Goal: Task Accomplishment & Management: Manage account settings

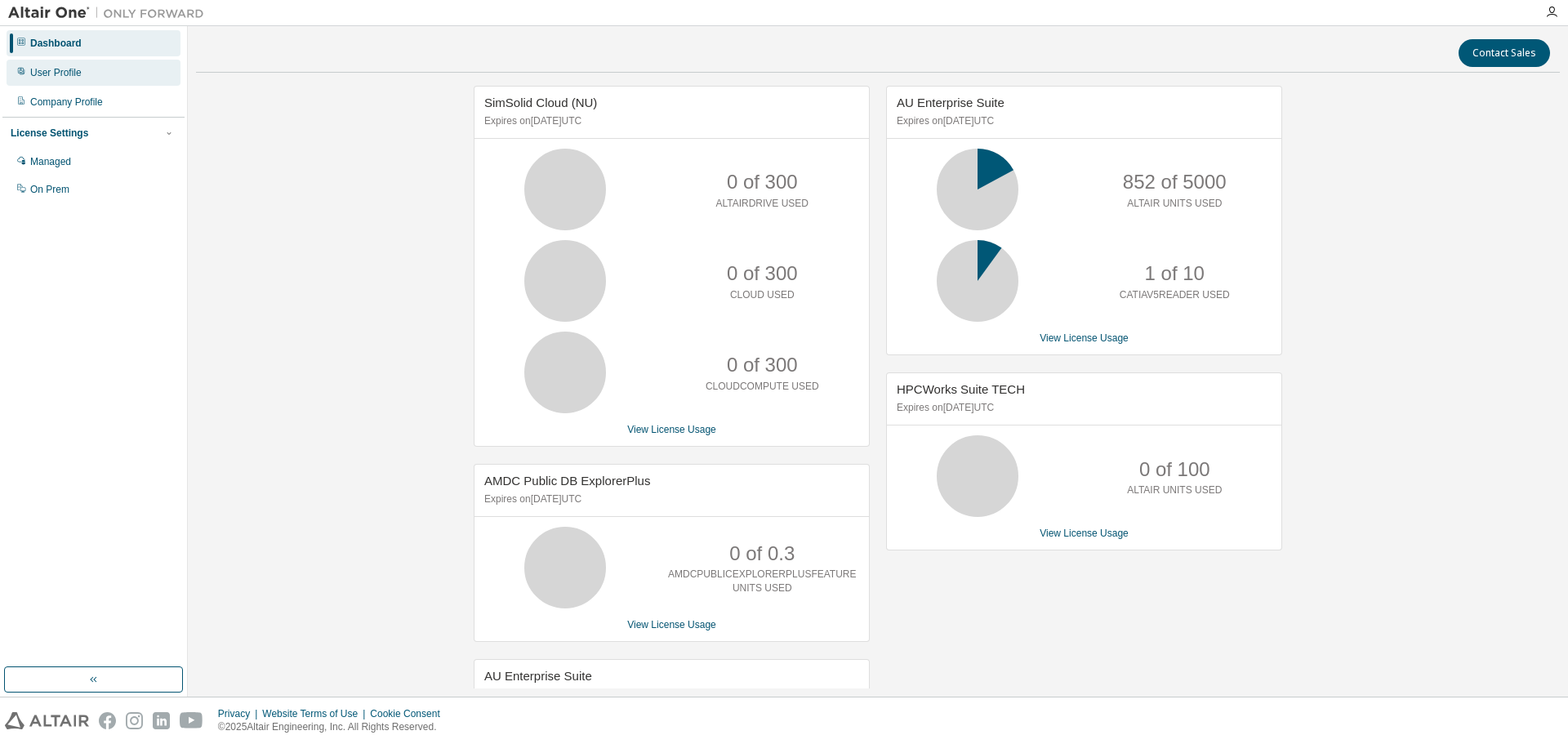
click at [102, 67] on div "User Profile" at bounding box center [93, 72] width 174 height 26
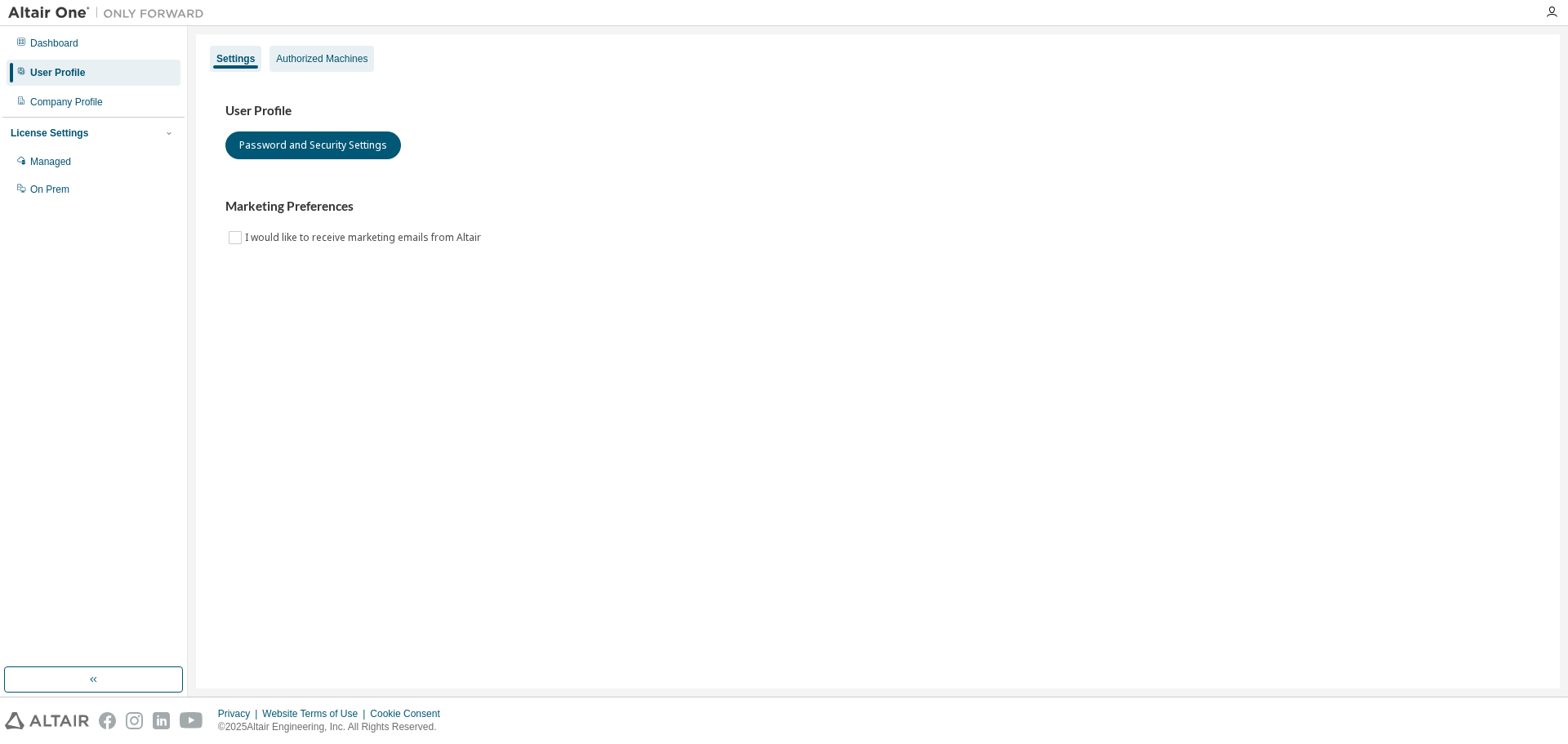
click at [326, 64] on div "Authorized Machines" at bounding box center [322, 58] width 91 height 13
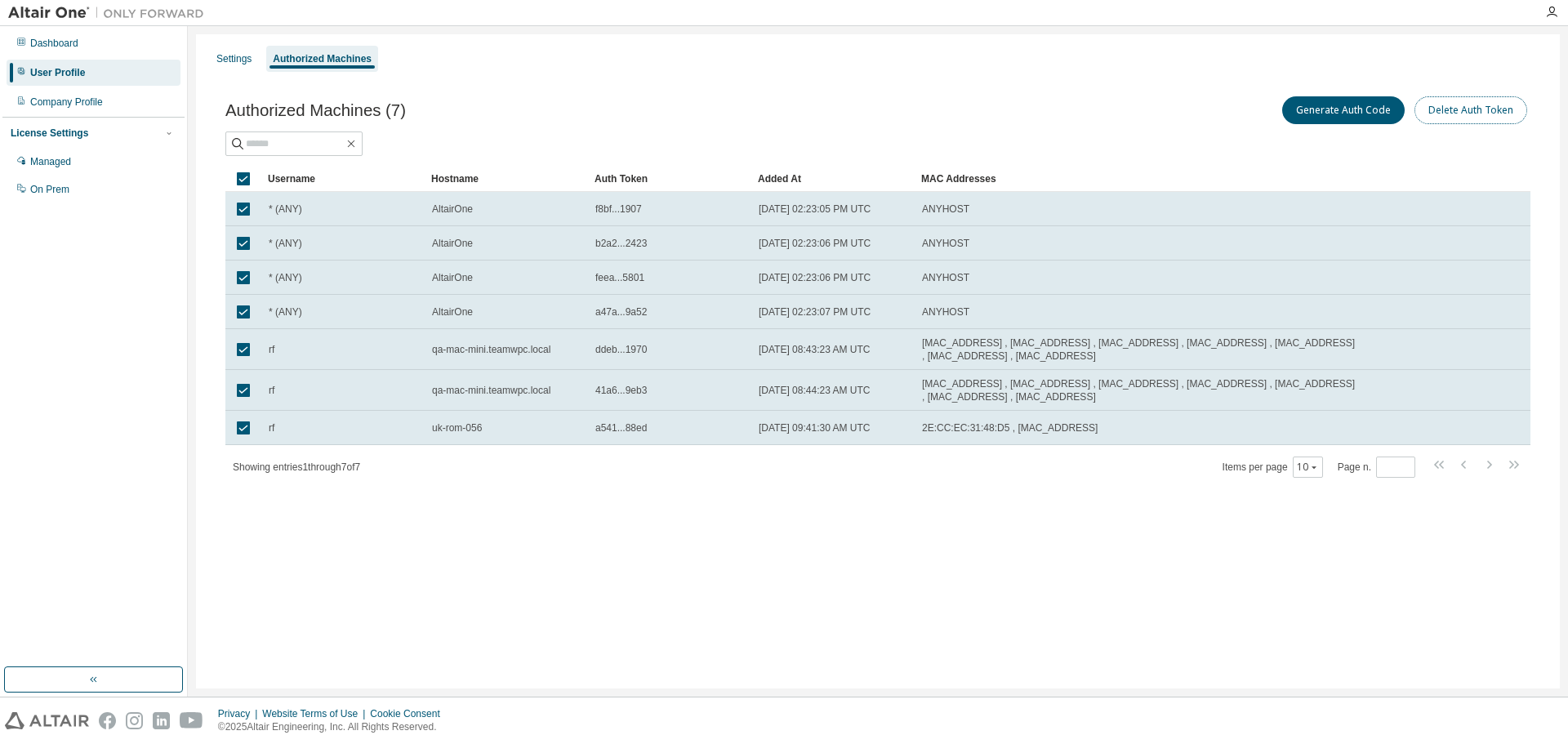
click at [1463, 108] on button "Delete Auth Token" at bounding box center [1471, 110] width 113 height 27
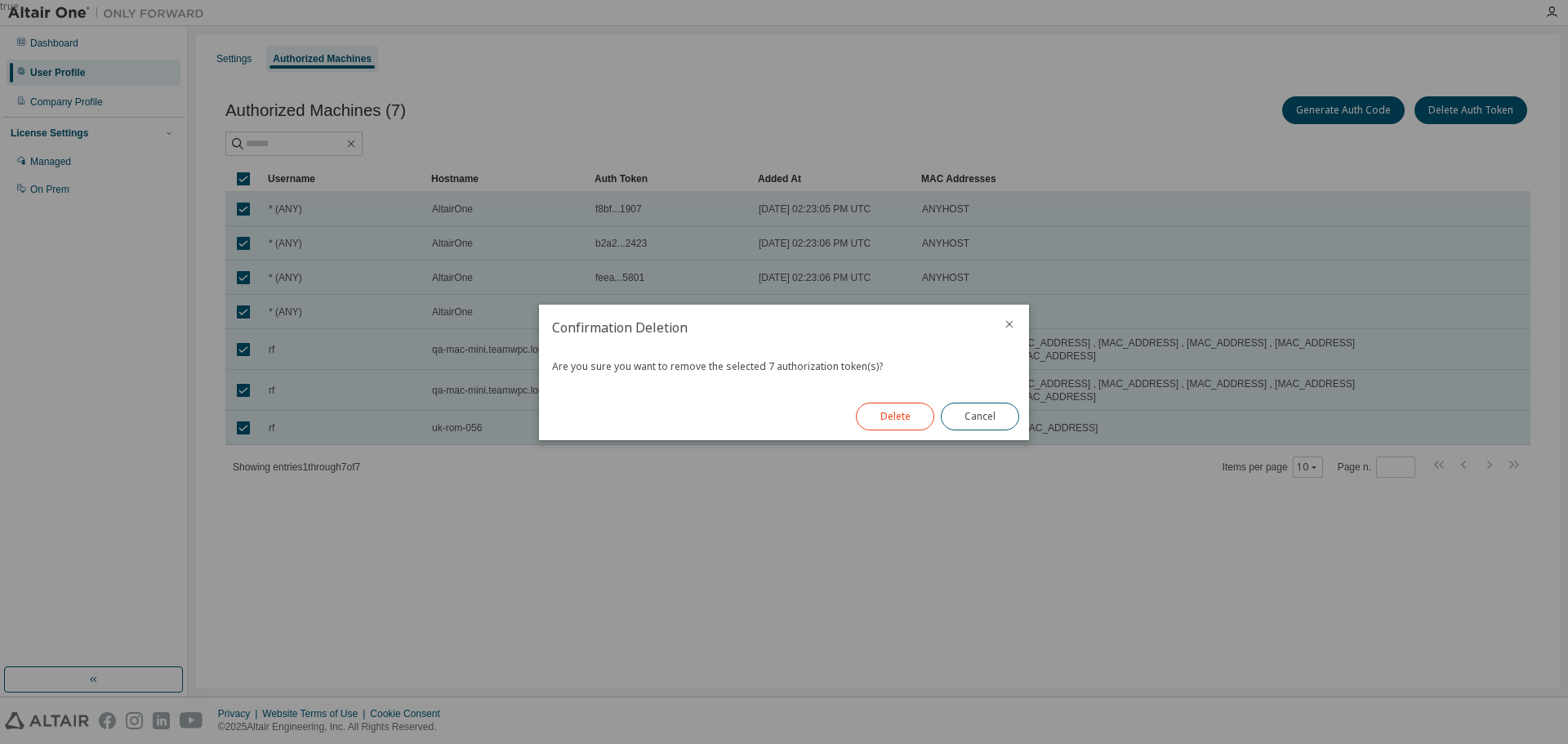
click at [902, 422] on button "Delete" at bounding box center [895, 417] width 78 height 27
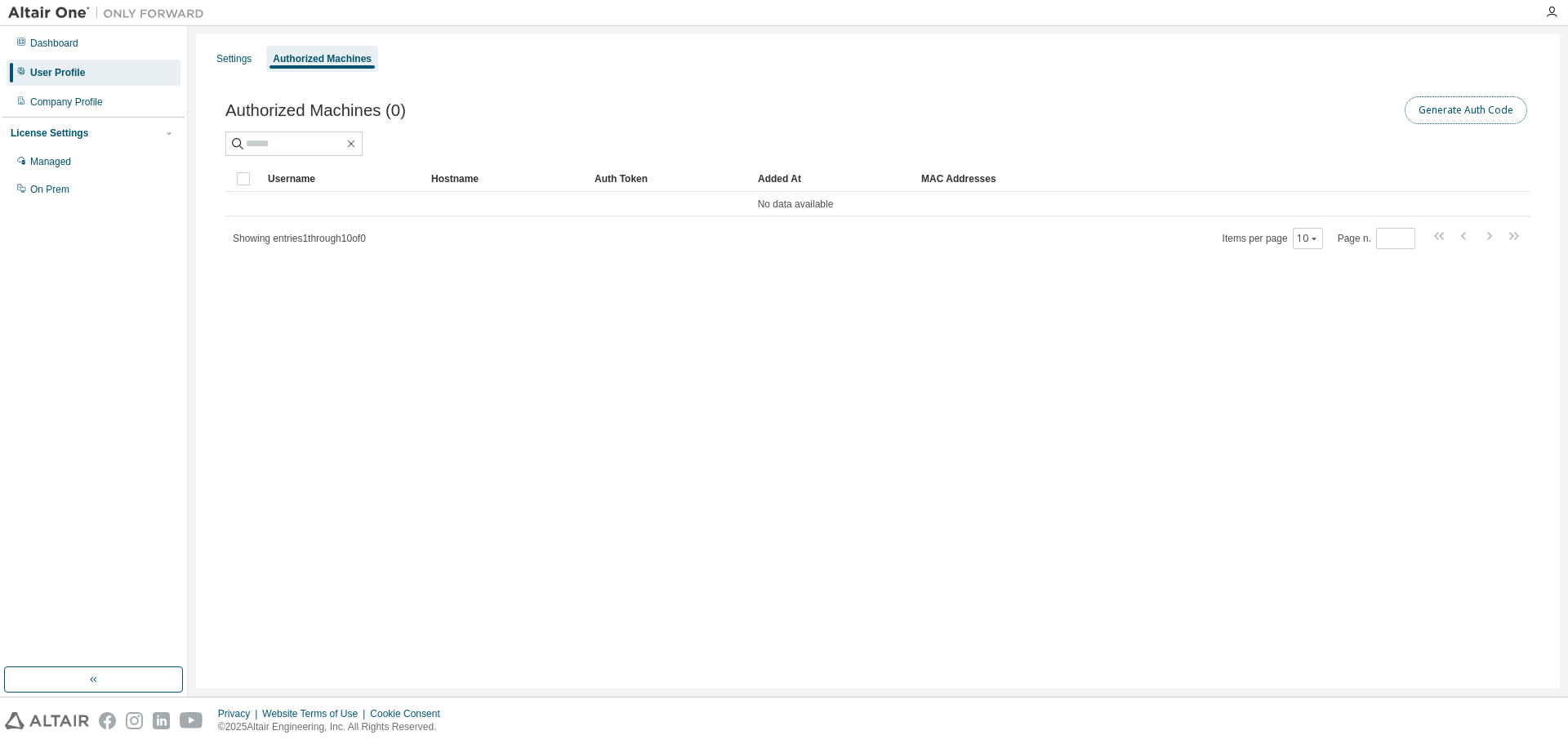
click at [1475, 113] on button "Generate Auth Code" at bounding box center [1466, 110] width 122 height 27
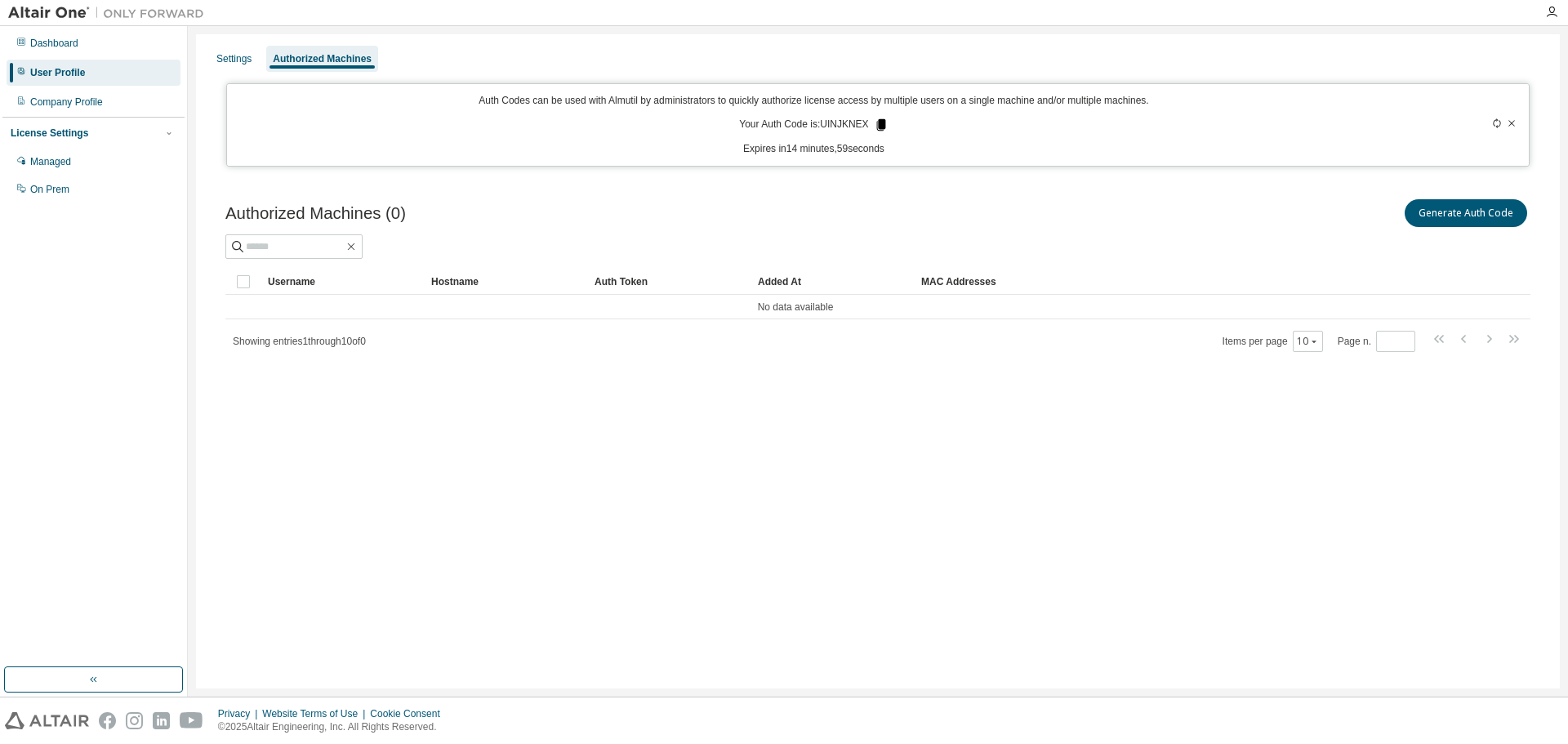
click at [882, 121] on icon at bounding box center [881, 125] width 9 height 12
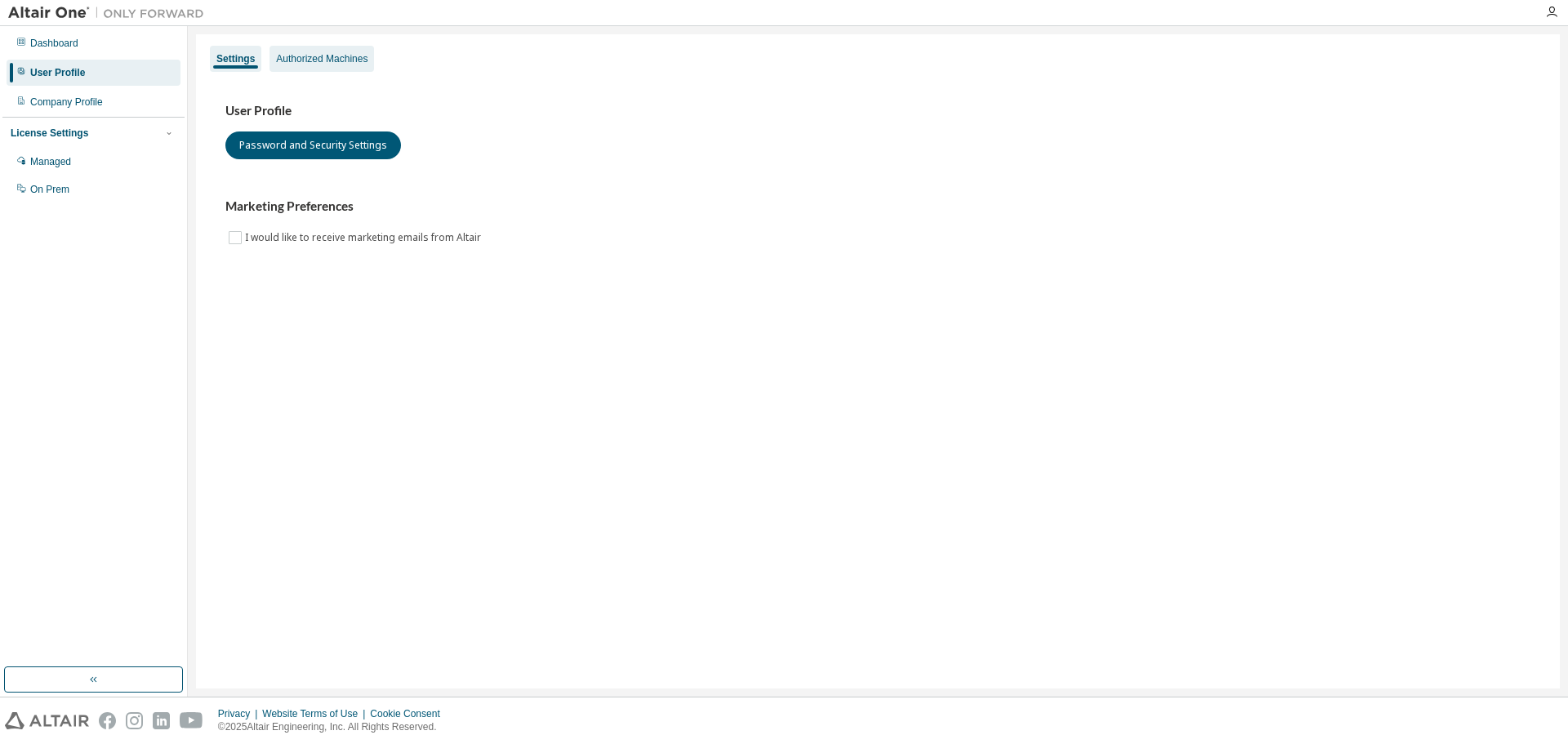
click at [292, 59] on div "Authorized Machines" at bounding box center [322, 58] width 91 height 13
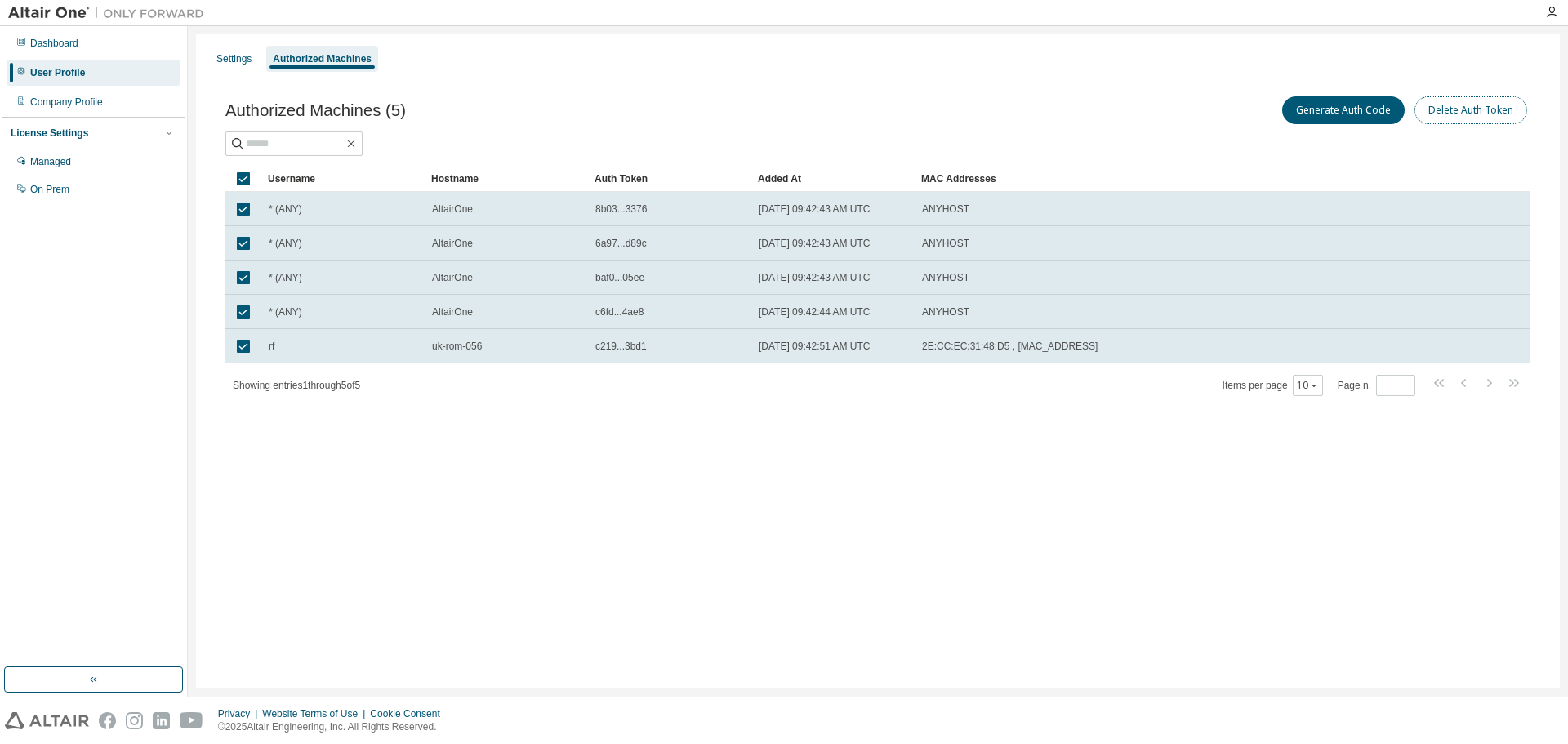
click at [1460, 114] on button "Delete Auth Token" at bounding box center [1471, 110] width 113 height 27
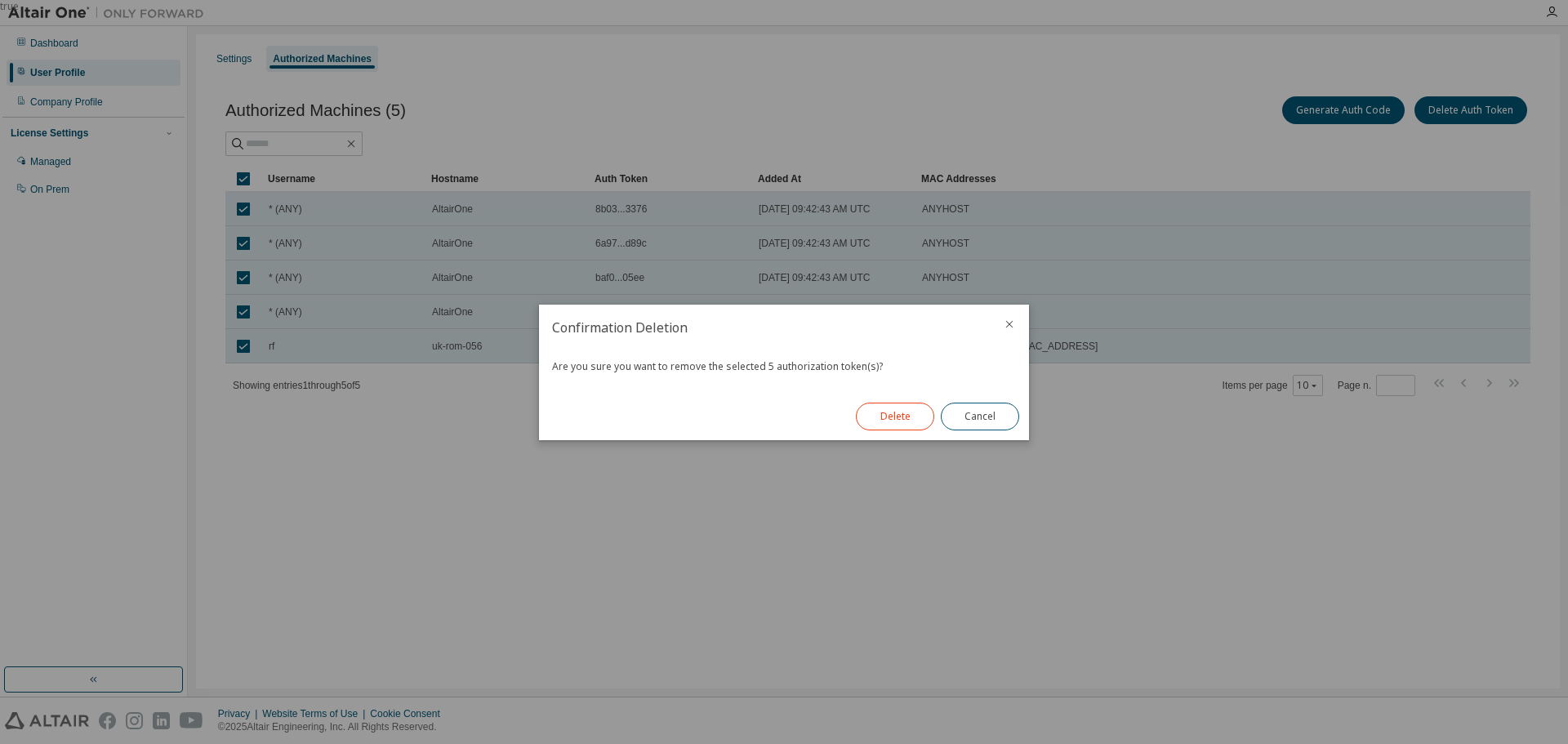
click at [882, 417] on button "Delete" at bounding box center [895, 417] width 78 height 27
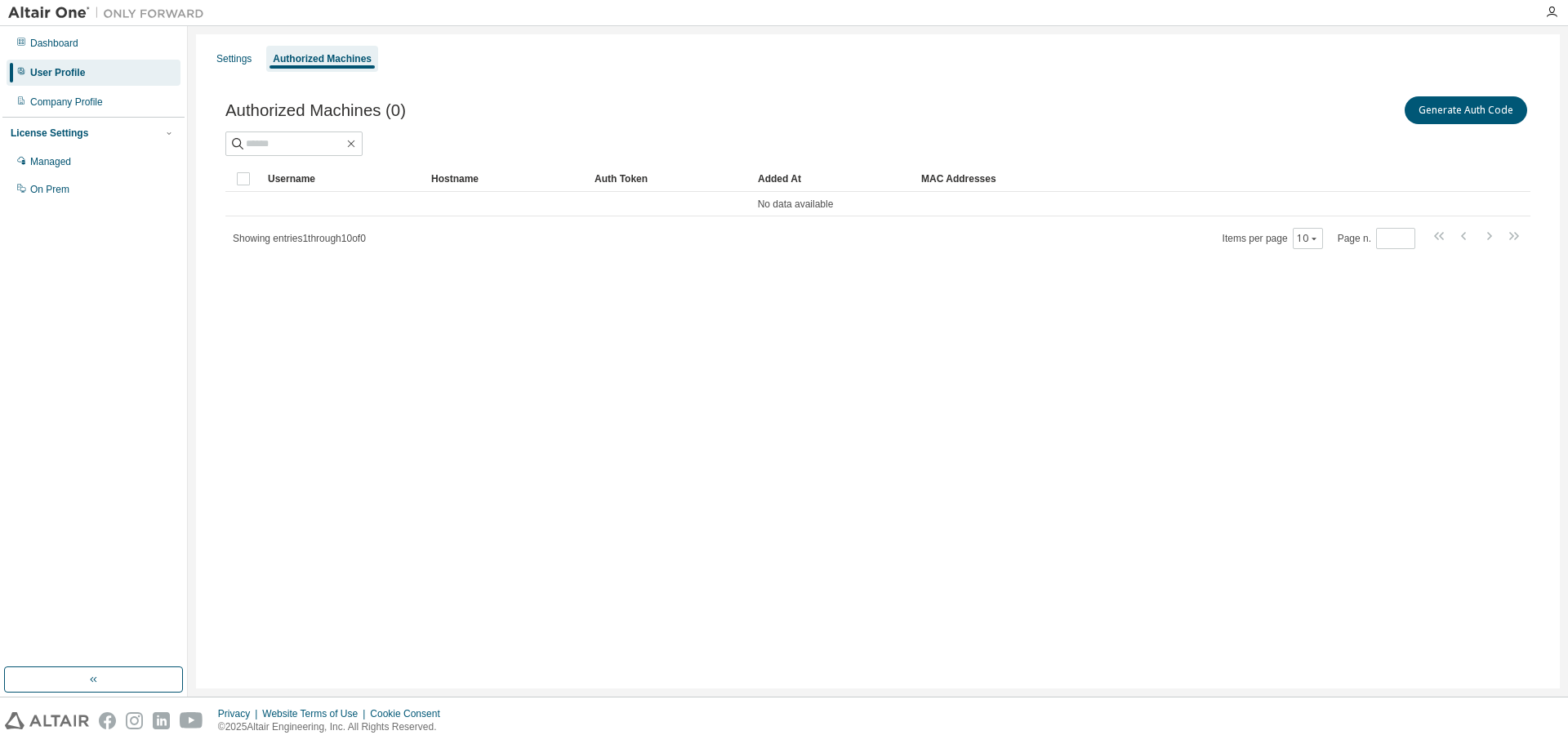
click at [1559, 12] on div at bounding box center [1552, 12] width 33 height 13
click at [1557, 12] on icon "button" at bounding box center [1552, 12] width 13 height 13
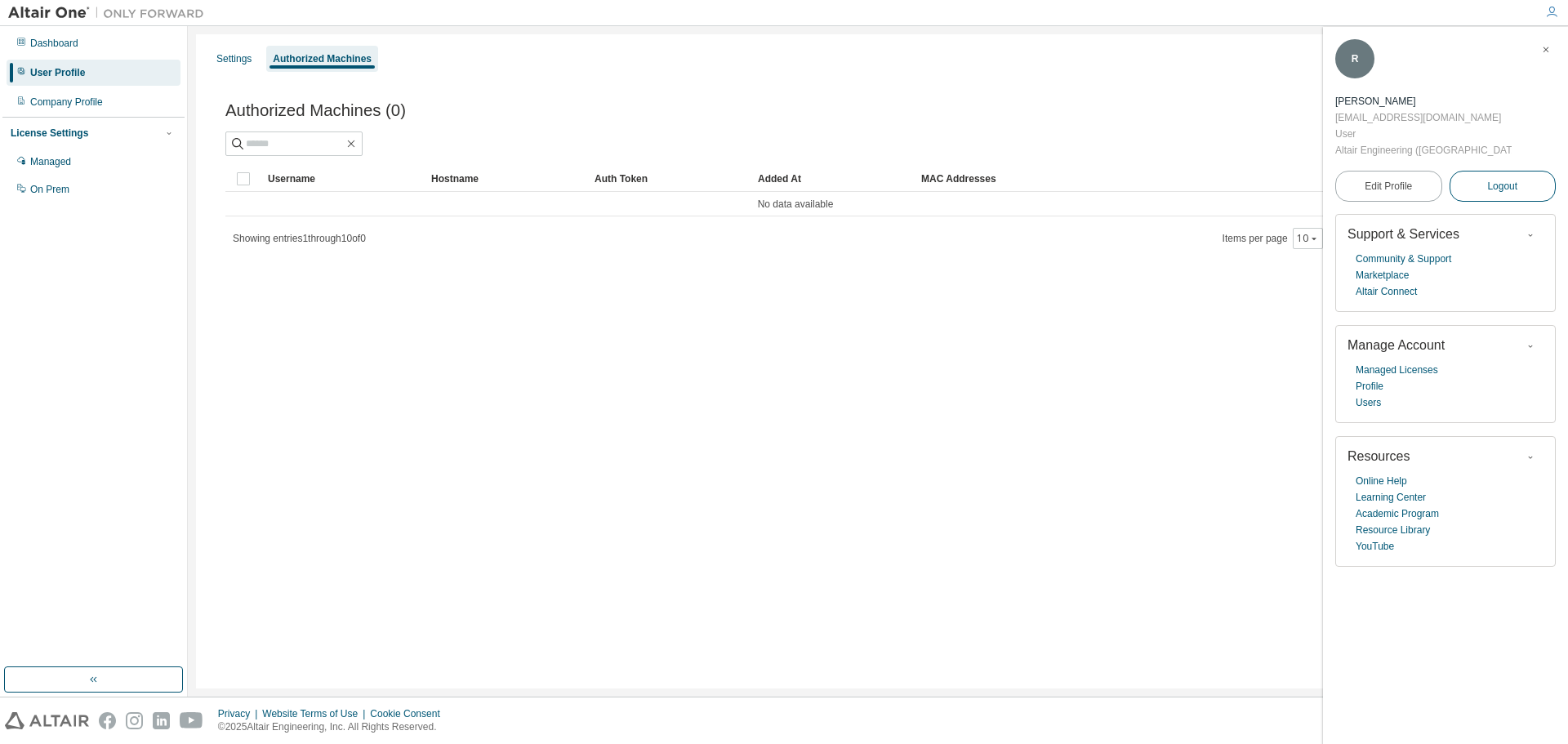
click at [1476, 170] on button "Logout" at bounding box center [1502, 186] width 107 height 31
